Goal: Task Accomplishment & Management: Use online tool/utility

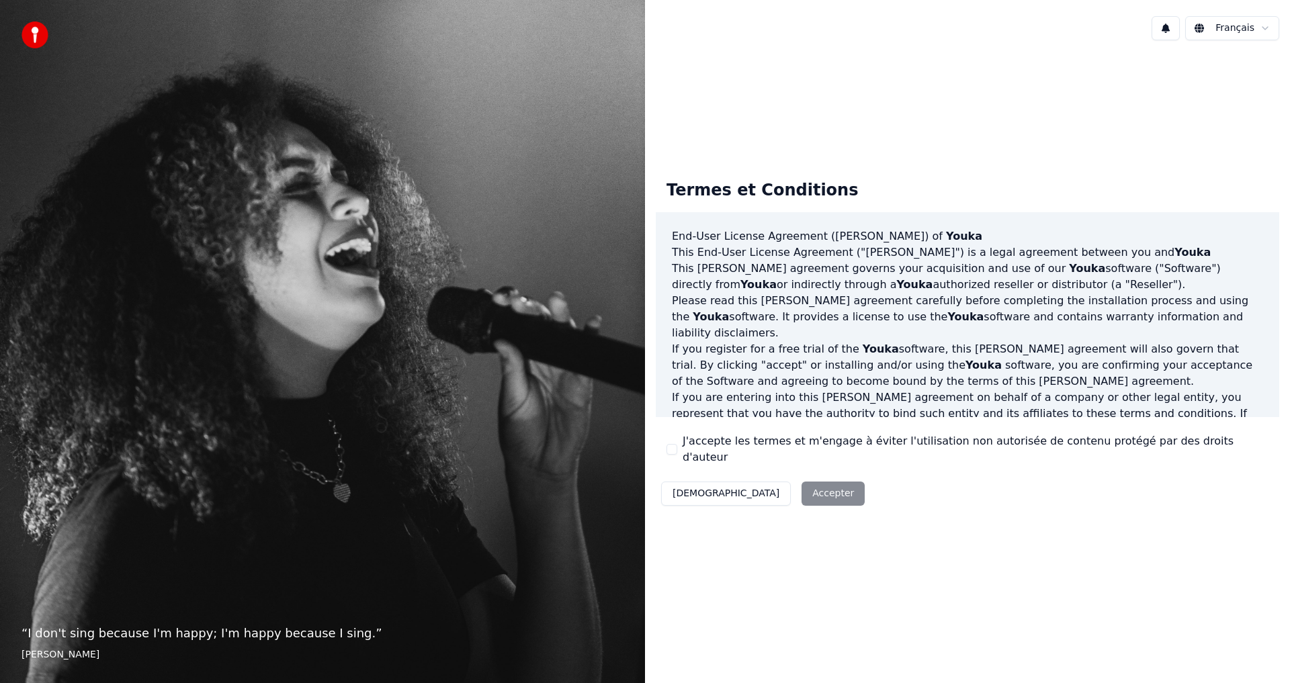
click at [671, 451] on button "J'accepte les termes et m'engage à éviter l'utilisation non autorisée de conten…" at bounding box center [671, 449] width 11 height 11
click at [801, 488] on button "Accepter" at bounding box center [832, 494] width 63 height 24
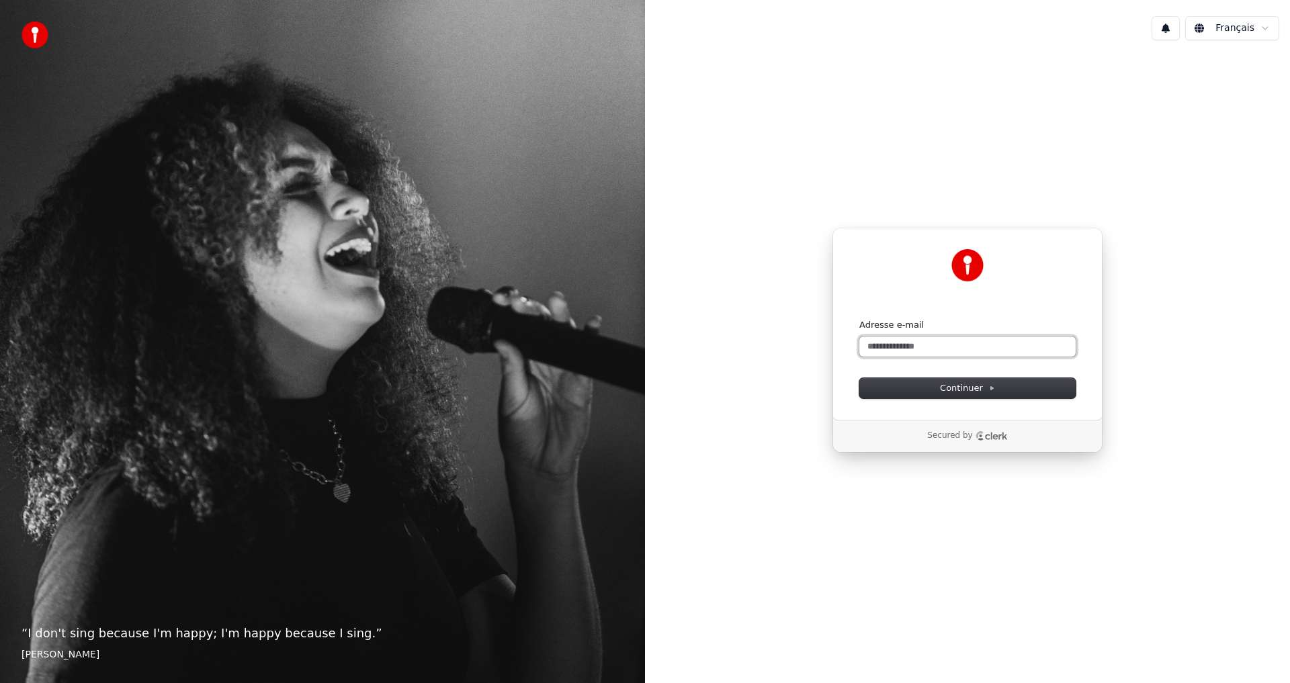
click at [901, 346] on input "Adresse e-mail" at bounding box center [967, 347] width 216 height 20
click at [958, 388] on span "Continuer" at bounding box center [967, 388] width 55 height 12
type input "**********"
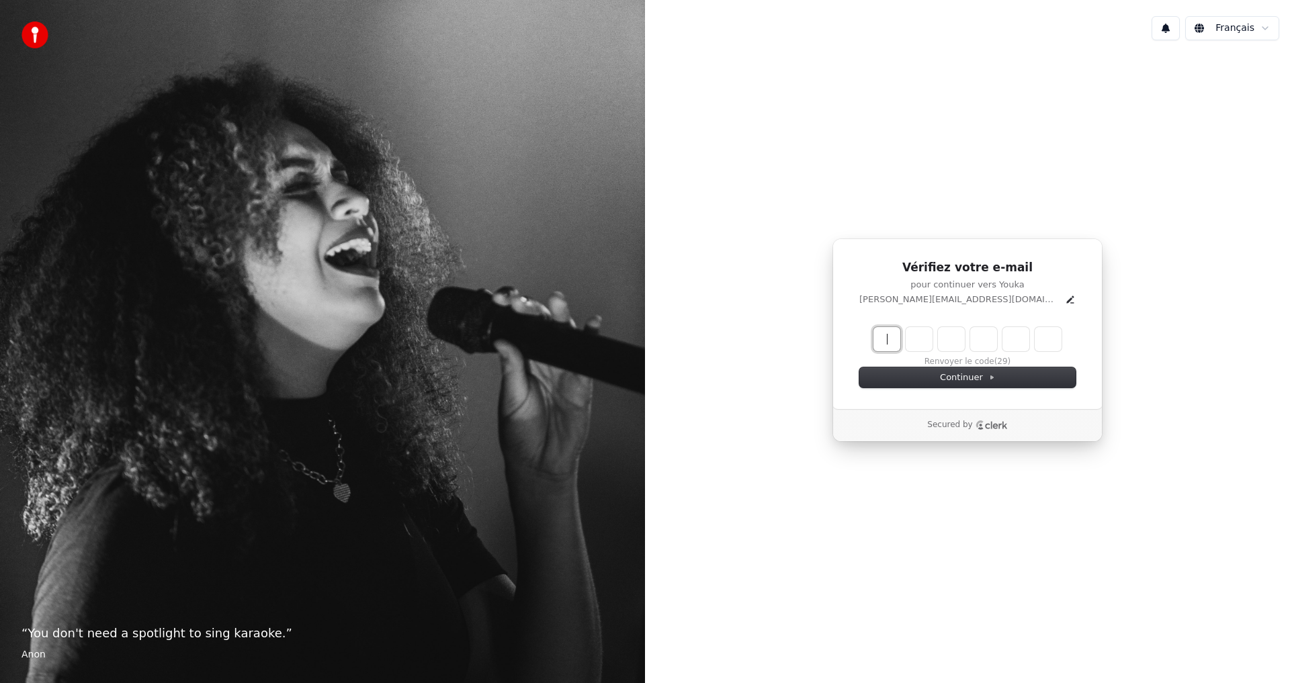
click at [889, 346] on input "Enter verification code" at bounding box center [980, 339] width 215 height 24
type input "******"
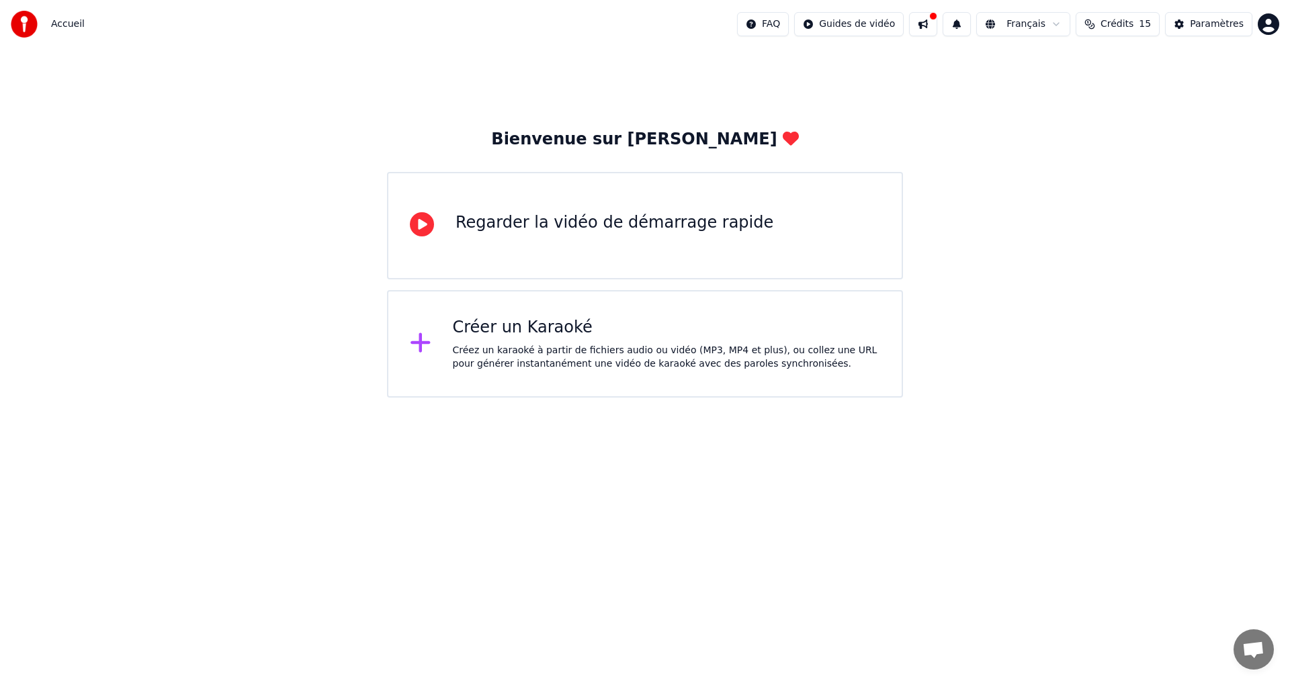
click at [536, 329] on div "Créer un Karaoké" at bounding box center [667, 327] width 428 height 21
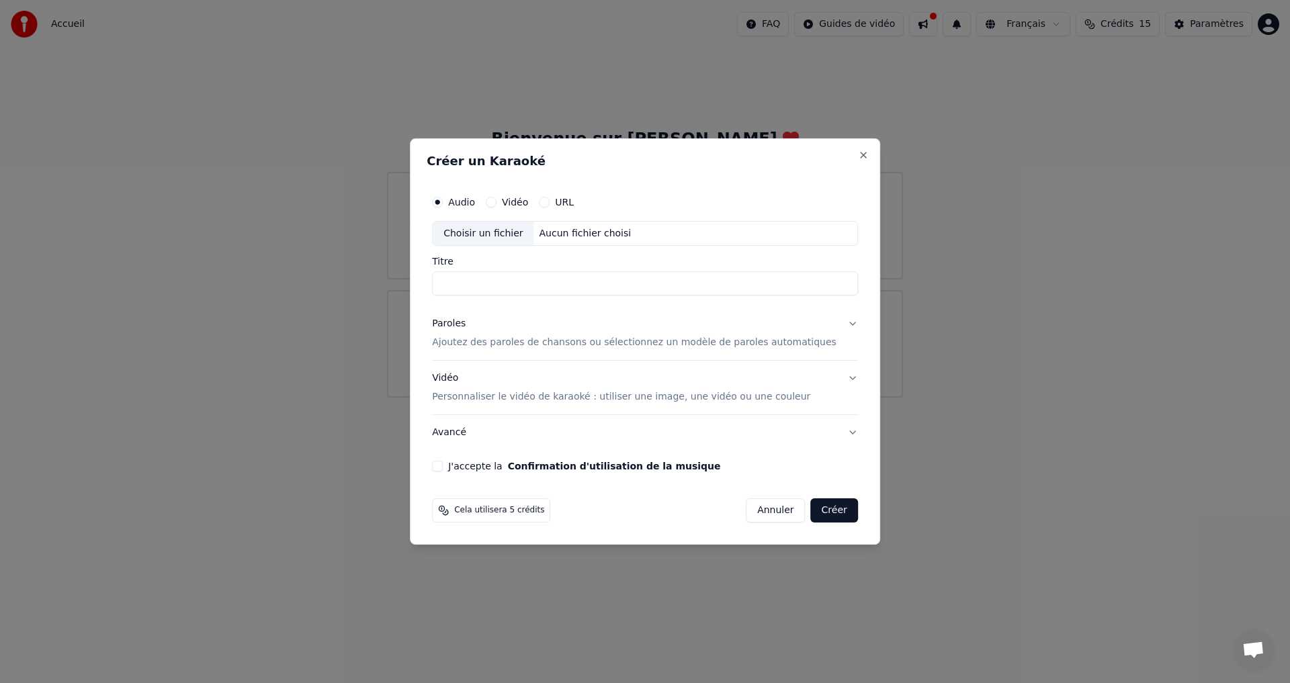
click at [494, 240] on div "Choisir un fichier" at bounding box center [483, 234] width 101 height 24
type input "**********"
click at [832, 323] on button "Paroles Ajoutez des paroles de chansons ou sélectionnez un modèle de paroles au…" at bounding box center [645, 334] width 426 height 54
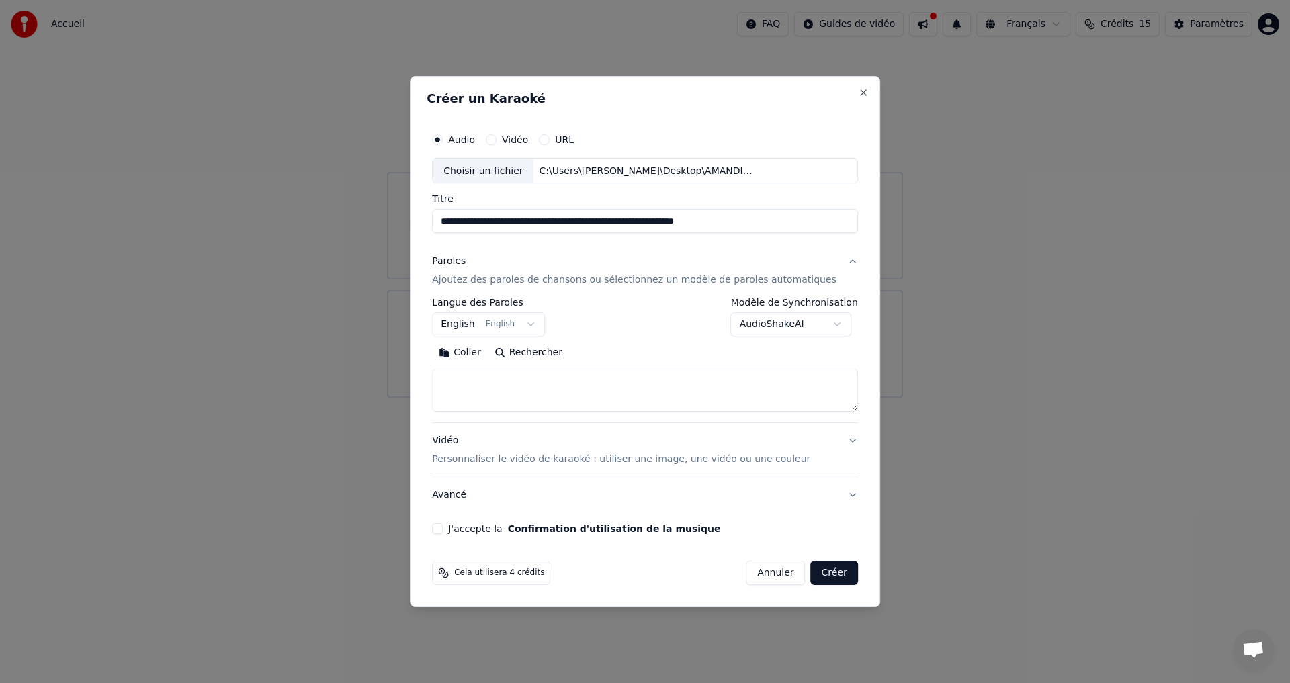
click at [502, 381] on textarea at bounding box center [645, 390] width 426 height 43
click at [545, 324] on button "English English" at bounding box center [488, 325] width 113 height 24
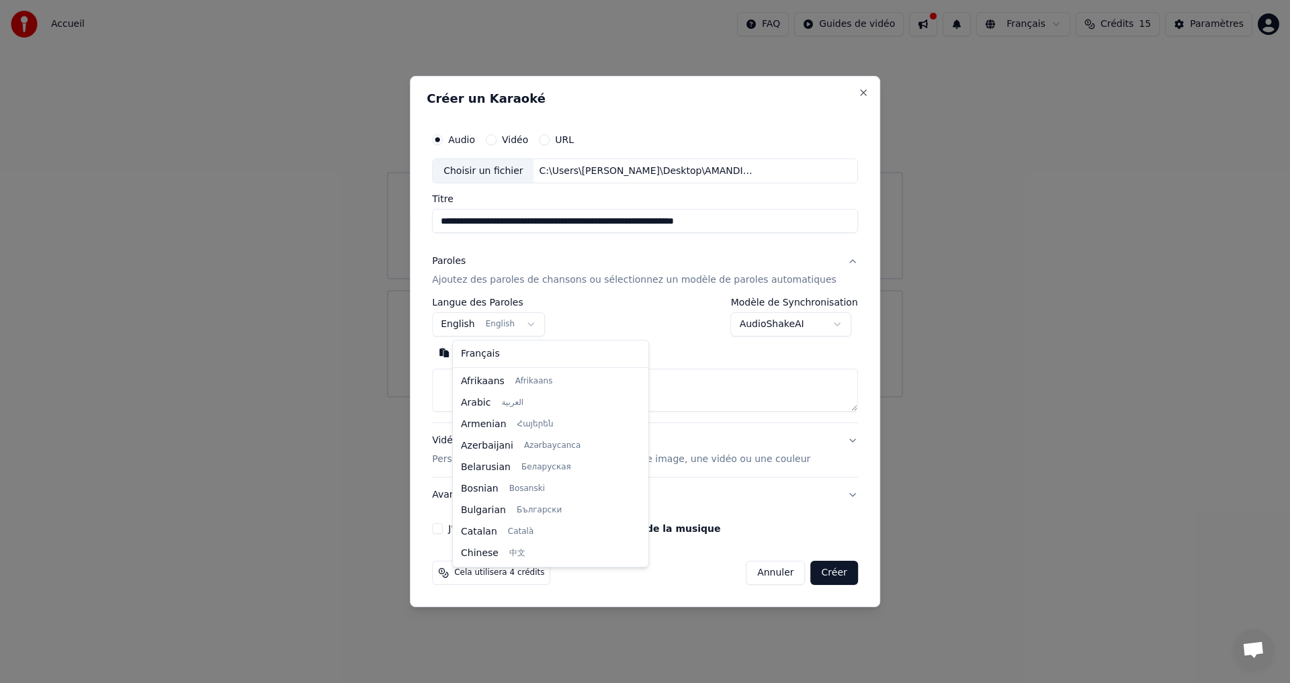
click at [543, 326] on div at bounding box center [645, 341] width 1290 height 683
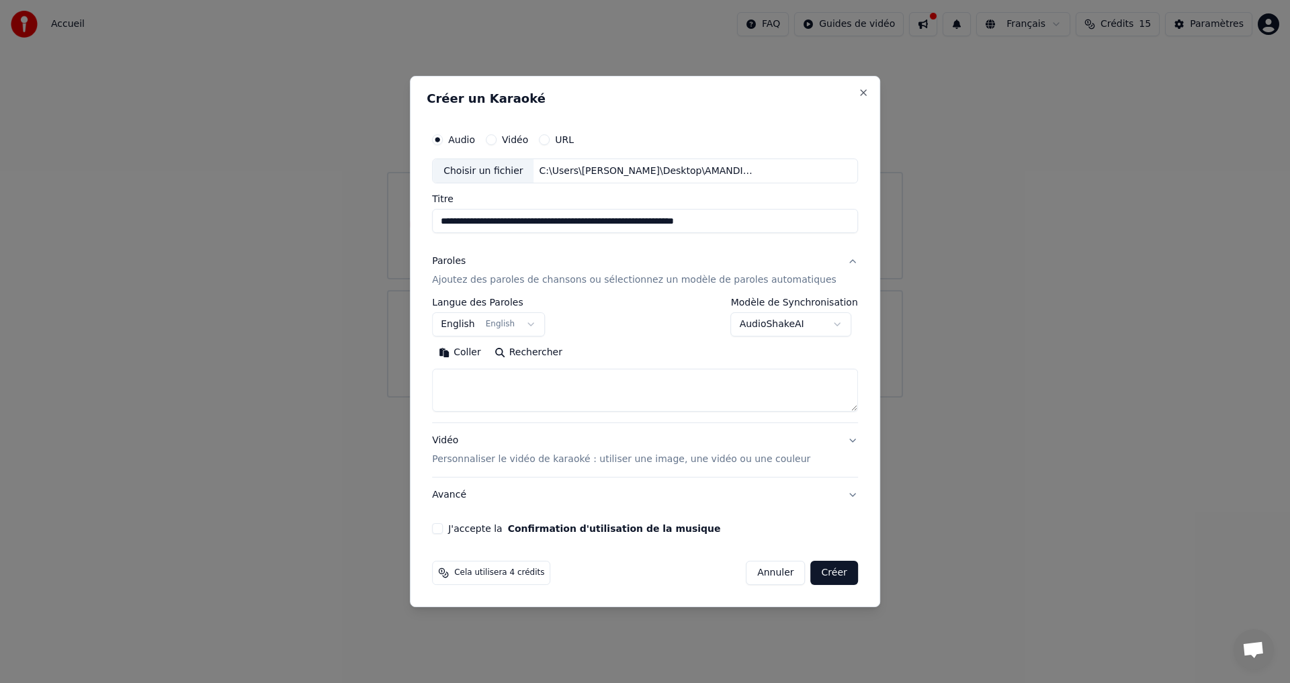
click at [543, 326] on button "English English" at bounding box center [488, 325] width 113 height 24
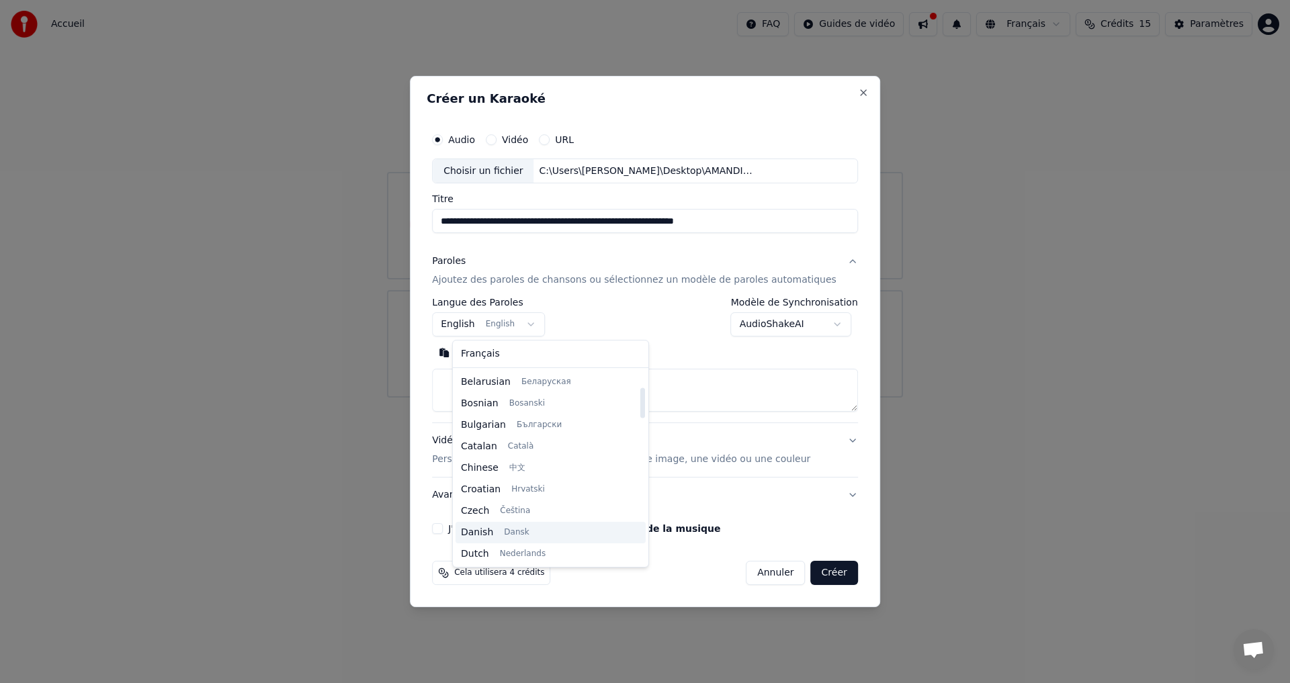
scroll to position [107, 0]
select select "**"
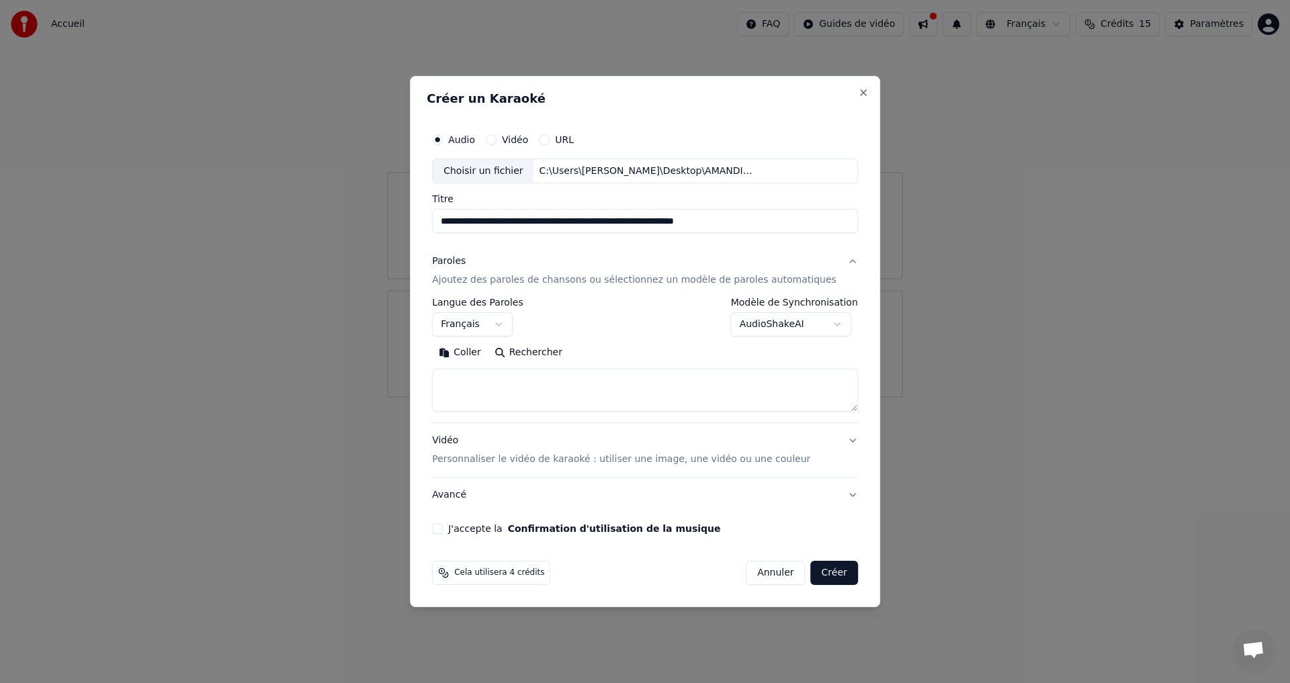
click at [468, 374] on textarea at bounding box center [645, 390] width 426 height 43
paste textarea "**********"
type textarea "**********"
click at [443, 528] on button "J'accepte la Confirmation d'utilisation de la musique" at bounding box center [437, 528] width 11 height 11
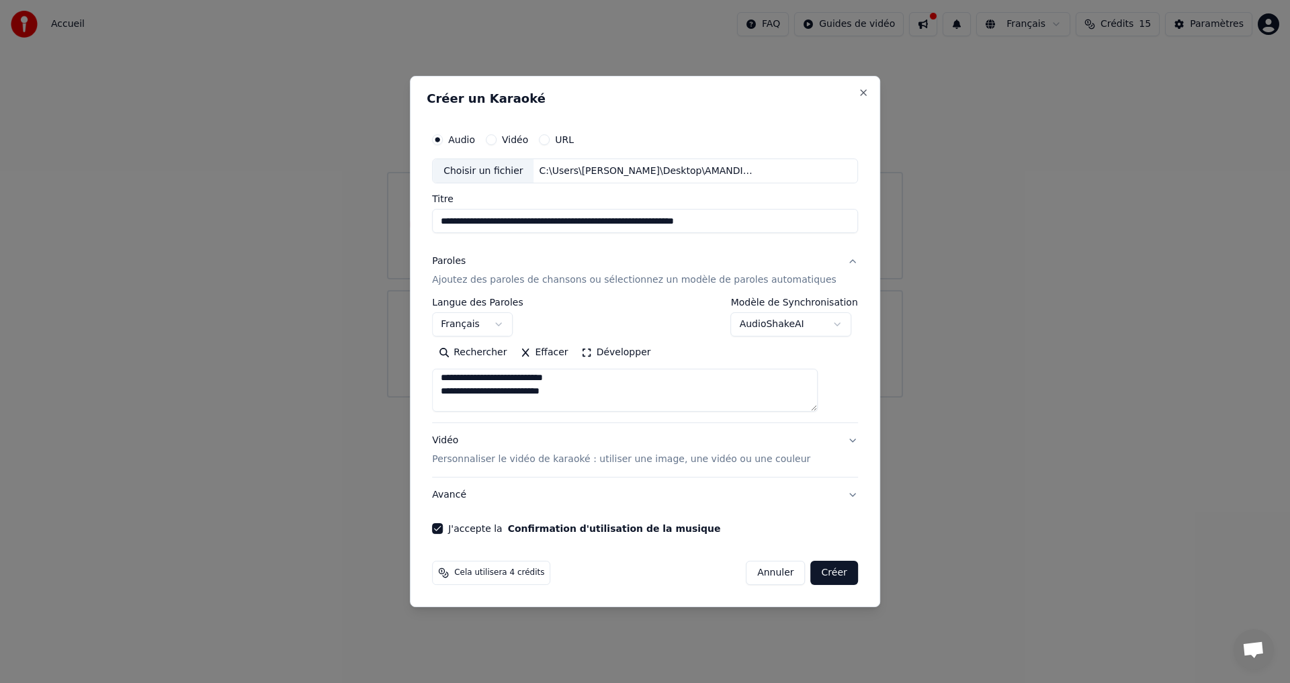
click at [811, 576] on button "Créer" at bounding box center [834, 573] width 47 height 24
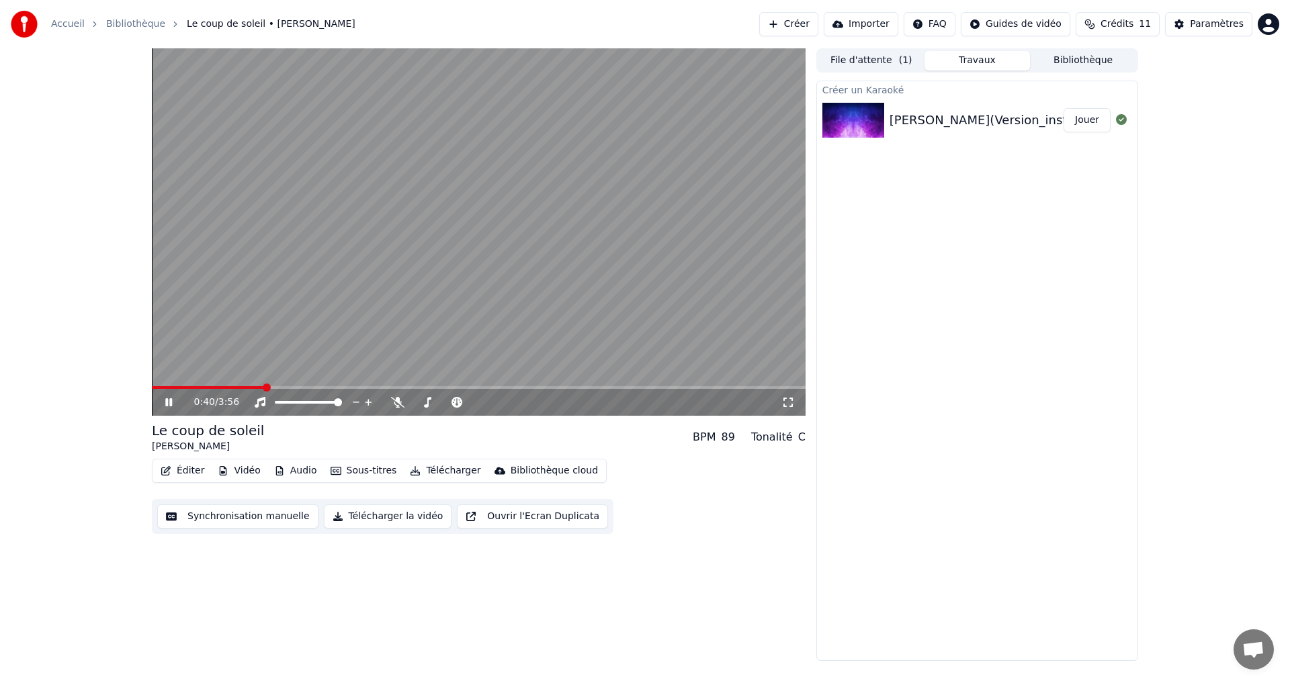
click at [1092, 120] on button "Jouer" at bounding box center [1086, 120] width 47 height 24
click at [480, 405] on span at bounding box center [476, 402] width 8 height 8
click at [398, 402] on icon at bounding box center [397, 402] width 7 height 11
click at [398, 403] on icon at bounding box center [397, 402] width 13 height 11
click at [539, 402] on span at bounding box center [535, 402] width 8 height 8
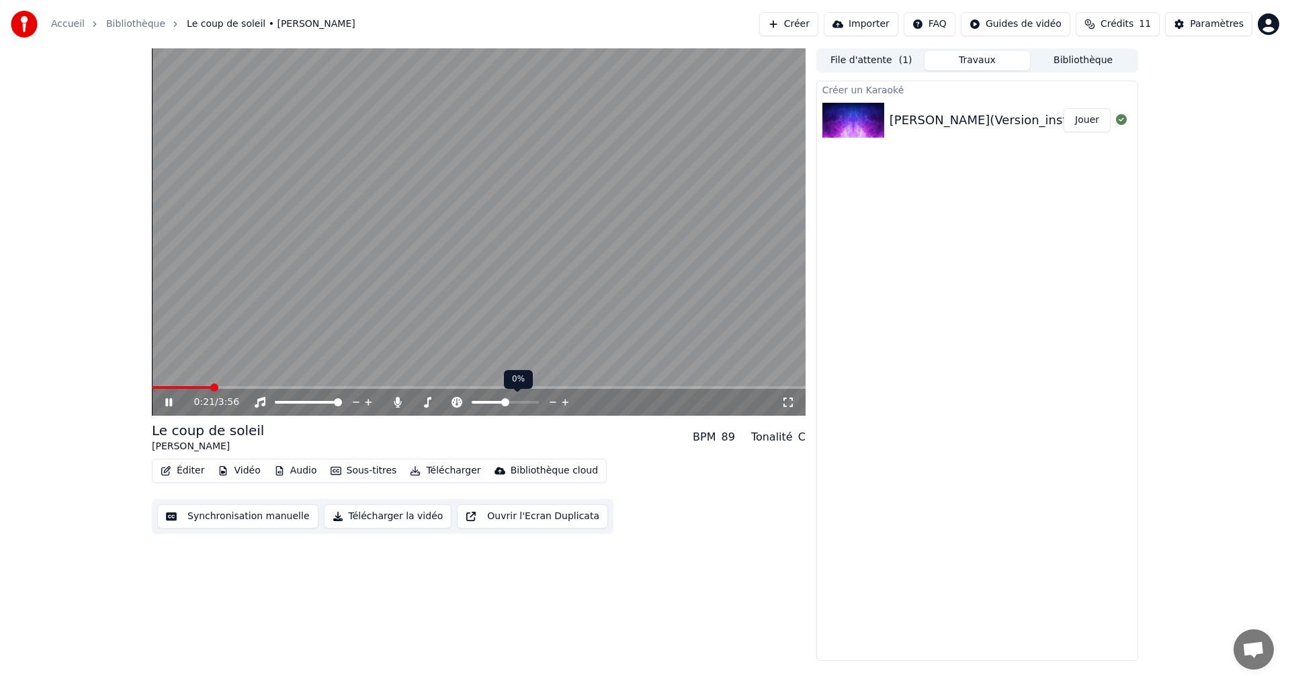
click at [505, 401] on span at bounding box center [505, 402] width 8 height 8
click at [577, 283] on video at bounding box center [479, 231] width 654 height 367
click at [536, 341] on video at bounding box center [479, 231] width 654 height 367
click at [240, 474] on button "Vidéo" at bounding box center [238, 470] width 53 height 19
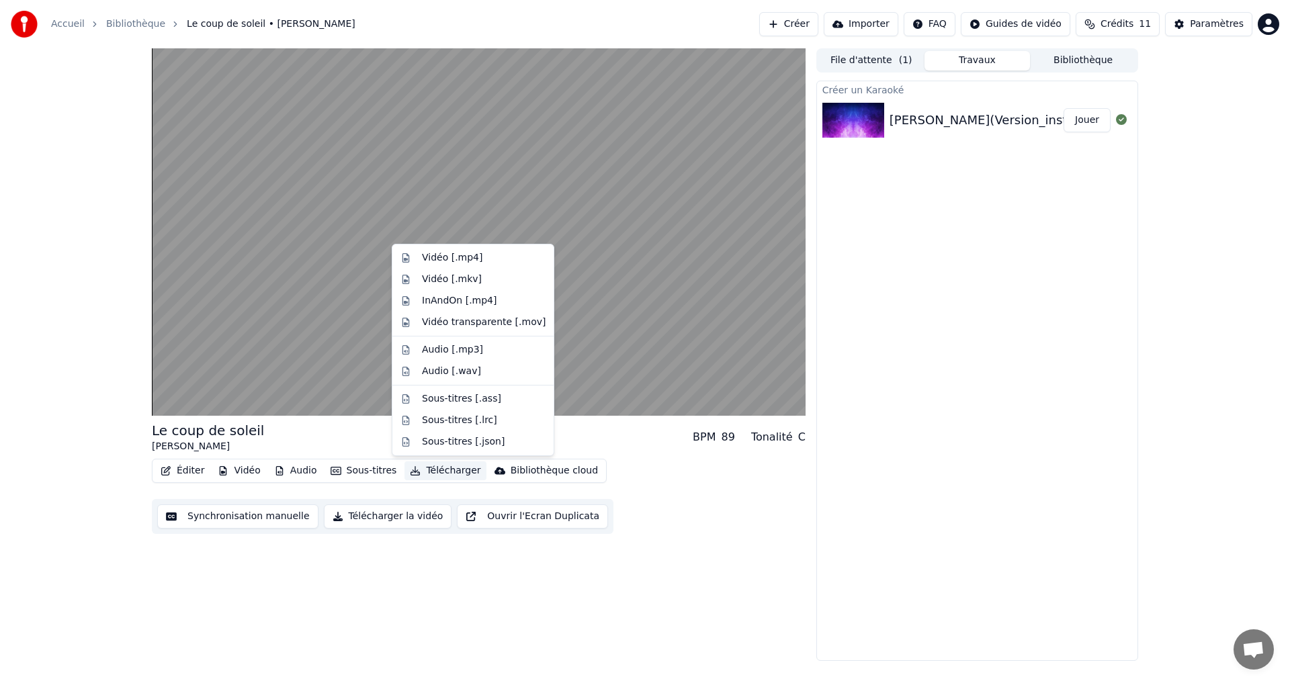
click at [324, 344] on video at bounding box center [479, 231] width 654 height 367
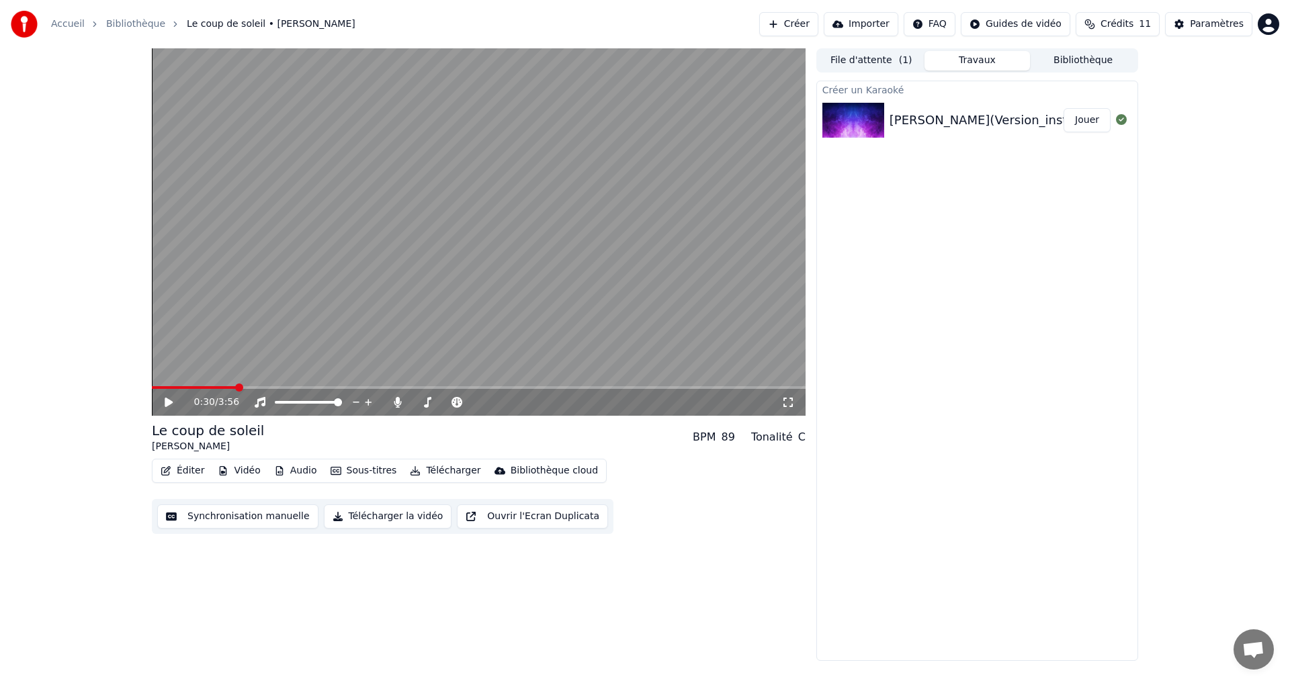
drag, startPoint x: 1130, startPoint y: 216, endPoint x: 1072, endPoint y: 224, distance: 58.2
click at [1125, 216] on div "Créer un Karaoké [PERSON_NAME](Version_instrumentale)_27775 (1) Jouer" at bounding box center [977, 371] width 322 height 580
click at [885, 62] on button "File d'attente ( 1 )" at bounding box center [871, 60] width 106 height 19
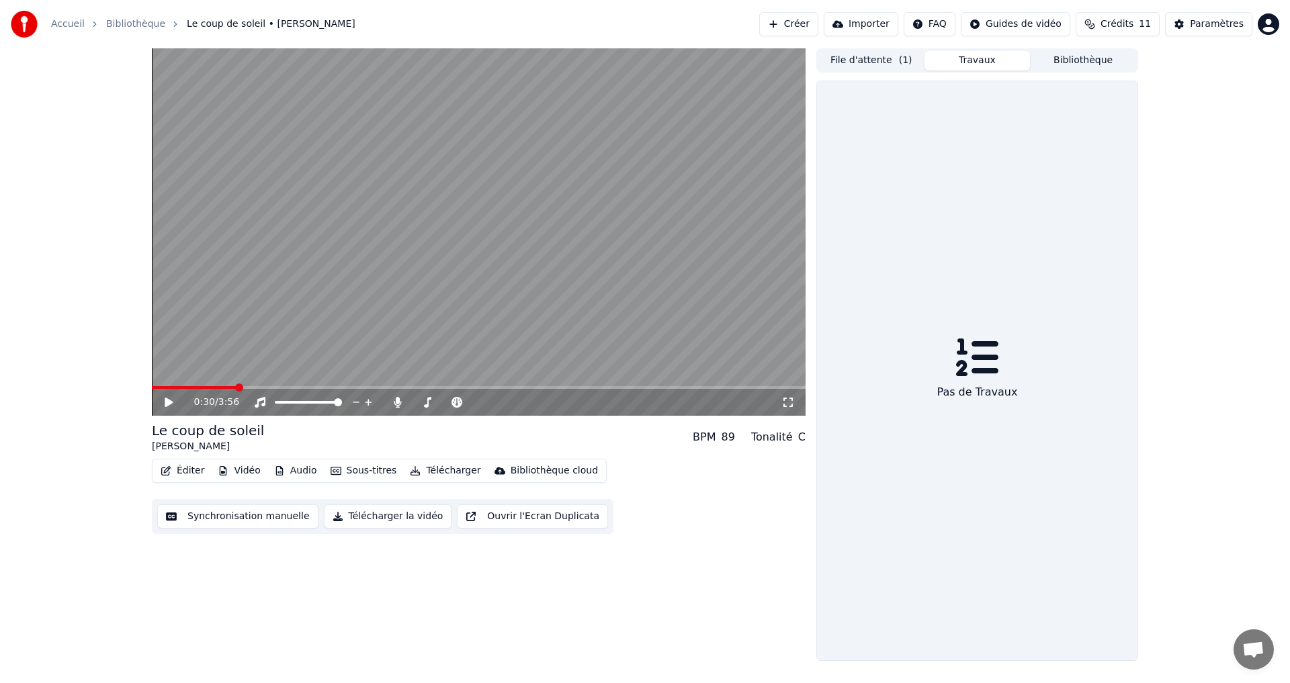
click at [969, 62] on button "Travaux" at bounding box center [977, 60] width 106 height 19
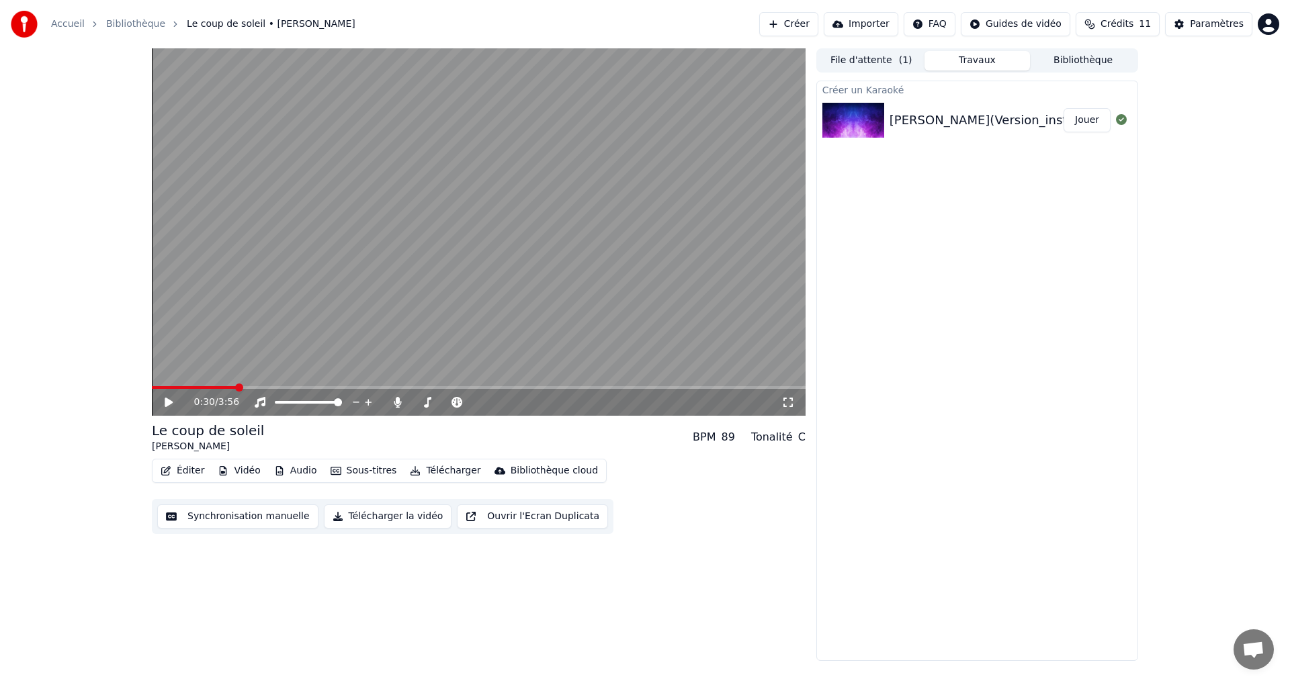
click at [1081, 64] on button "Bibliothèque" at bounding box center [1083, 60] width 106 height 19
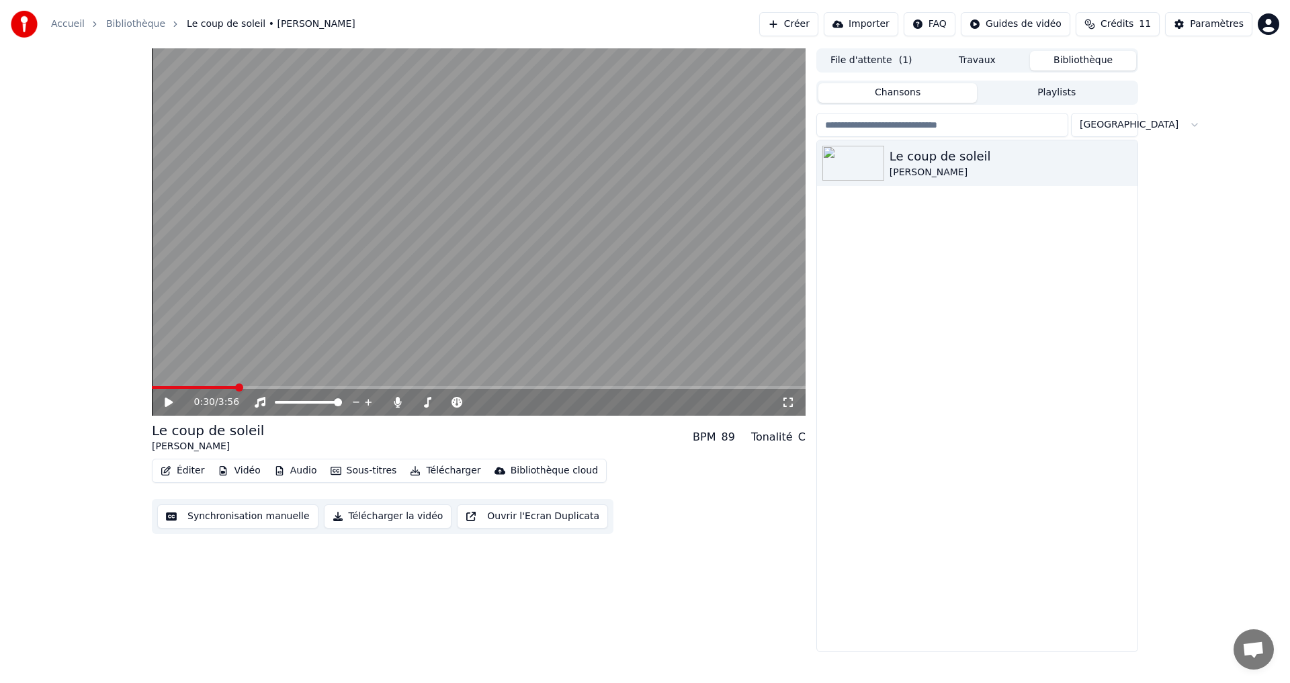
click at [977, 62] on button "Travaux" at bounding box center [977, 60] width 106 height 19
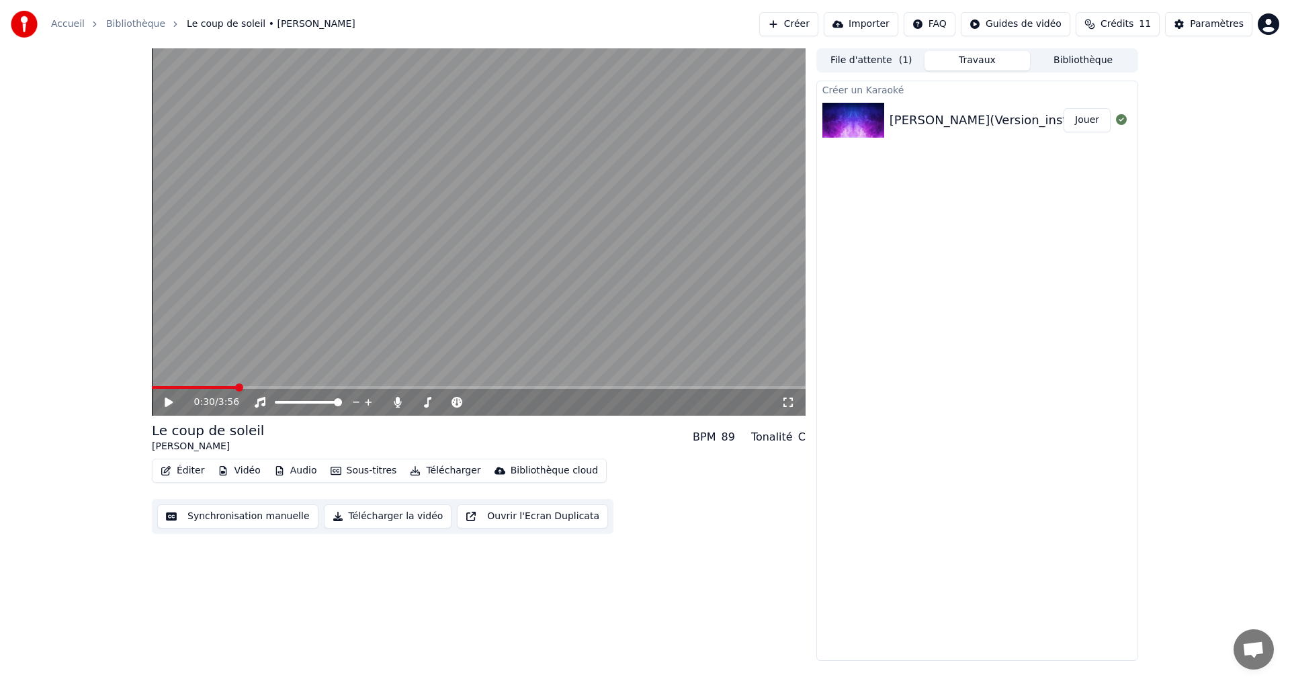
click at [554, 191] on video at bounding box center [479, 231] width 654 height 367
click at [393, 324] on video at bounding box center [479, 231] width 654 height 367
click at [496, 388] on span at bounding box center [479, 387] width 654 height 3
click at [167, 406] on icon at bounding box center [169, 402] width 8 height 9
click at [169, 403] on icon at bounding box center [179, 402] width 32 height 11
